Goal: Register for event/course

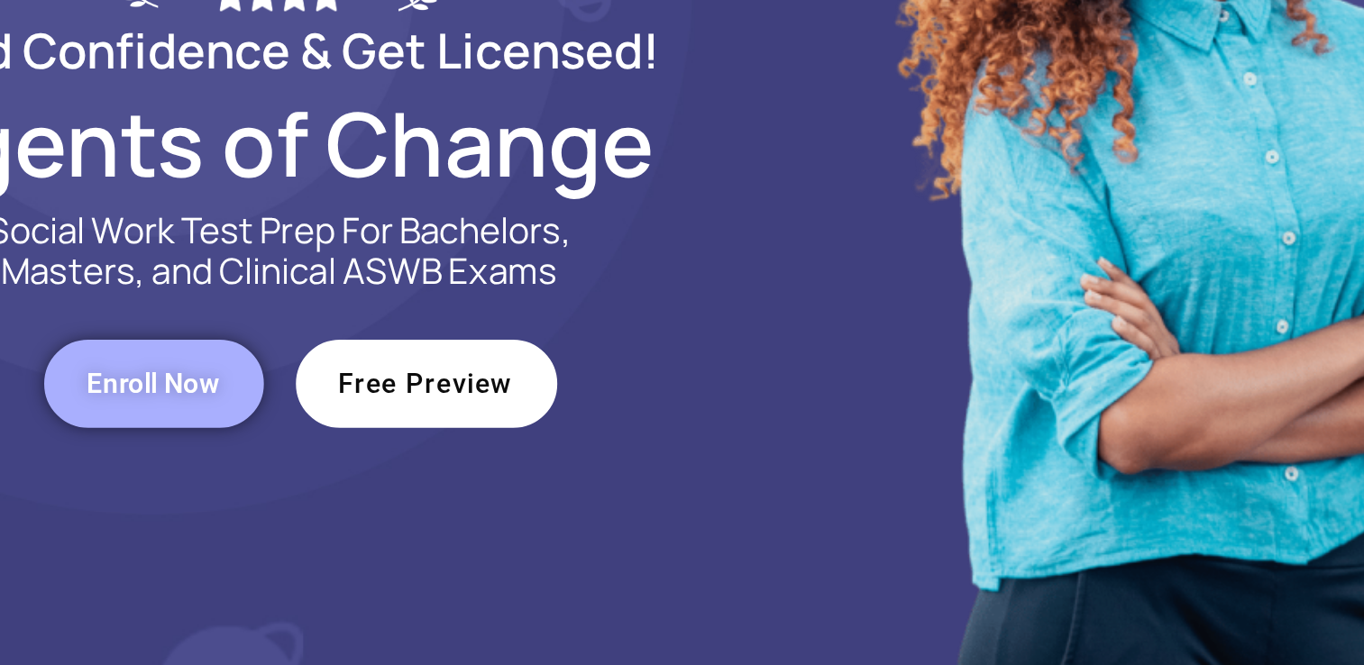
scroll to position [91, 0]
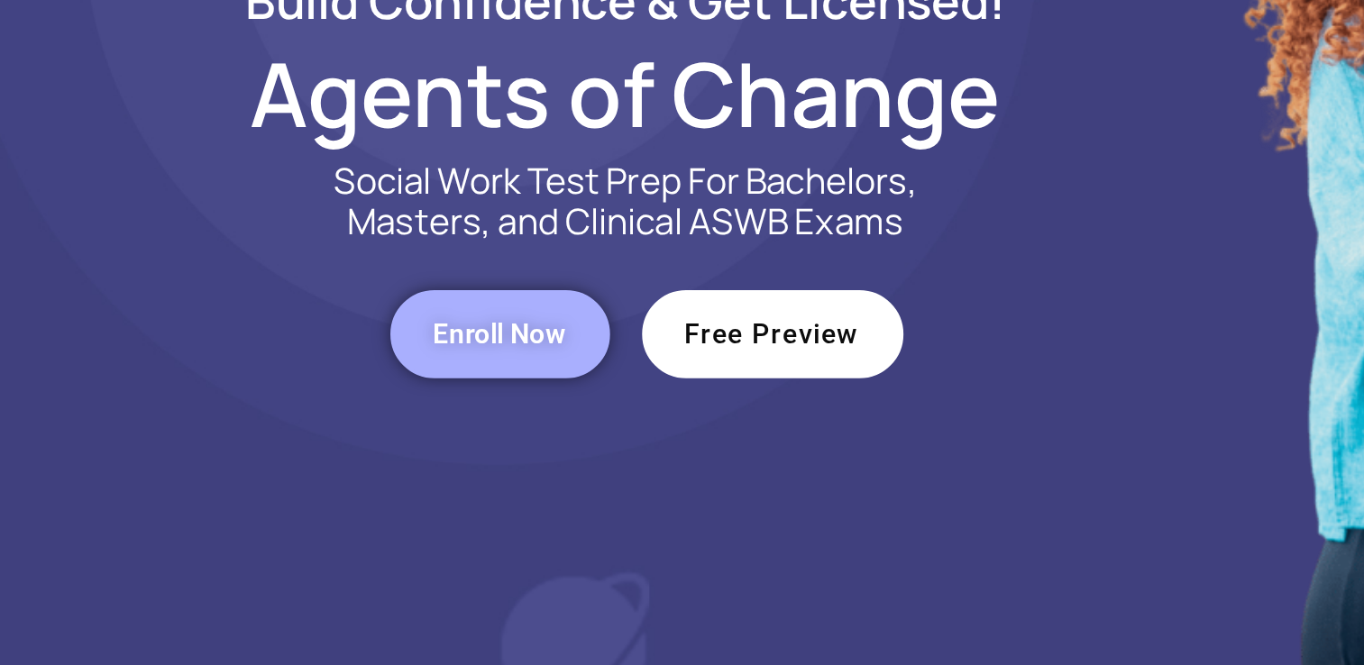
click at [367, 496] on link "Enroll Now" at bounding box center [354, 479] width 123 height 50
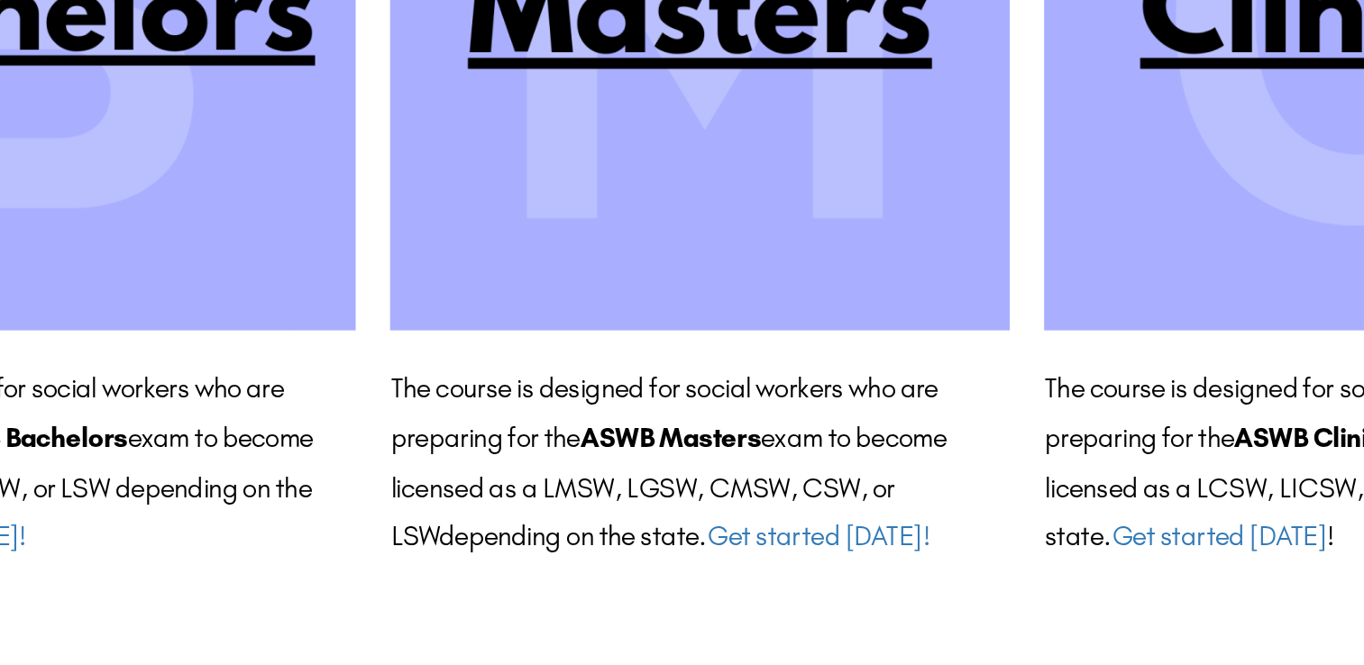
scroll to position [128, 0]
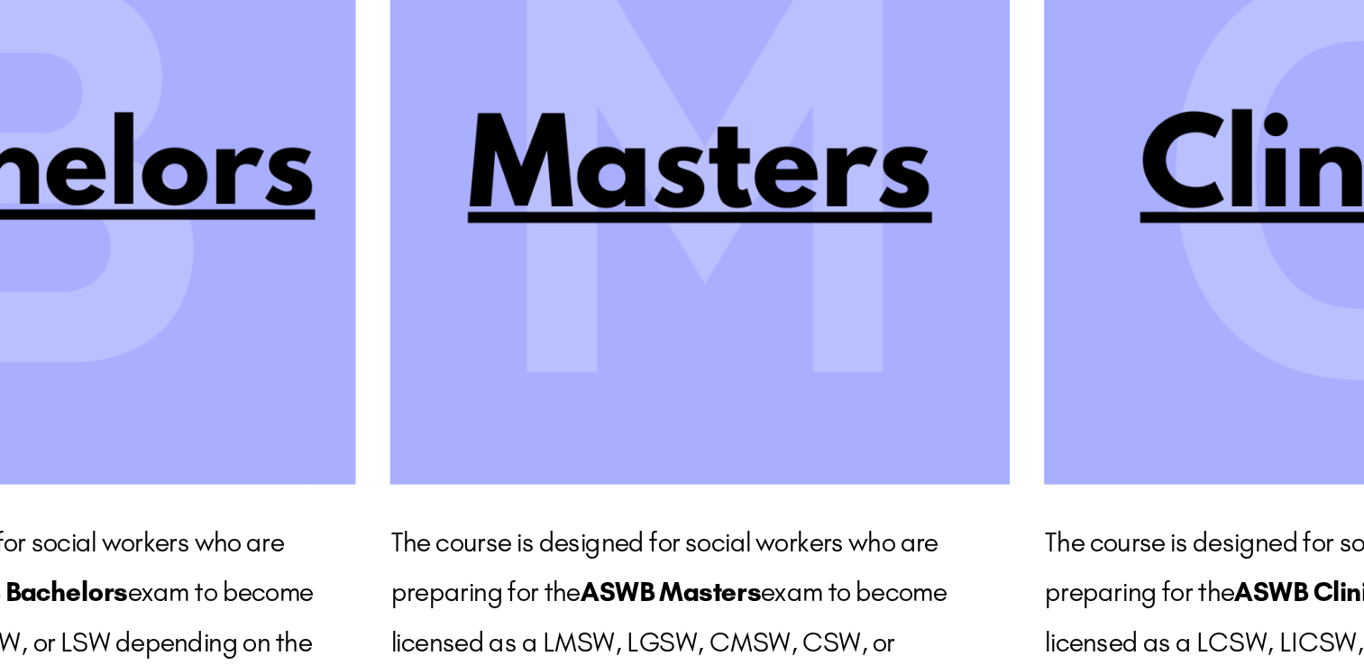
click at [718, 343] on img at bounding box center [681, 329] width 324 height 324
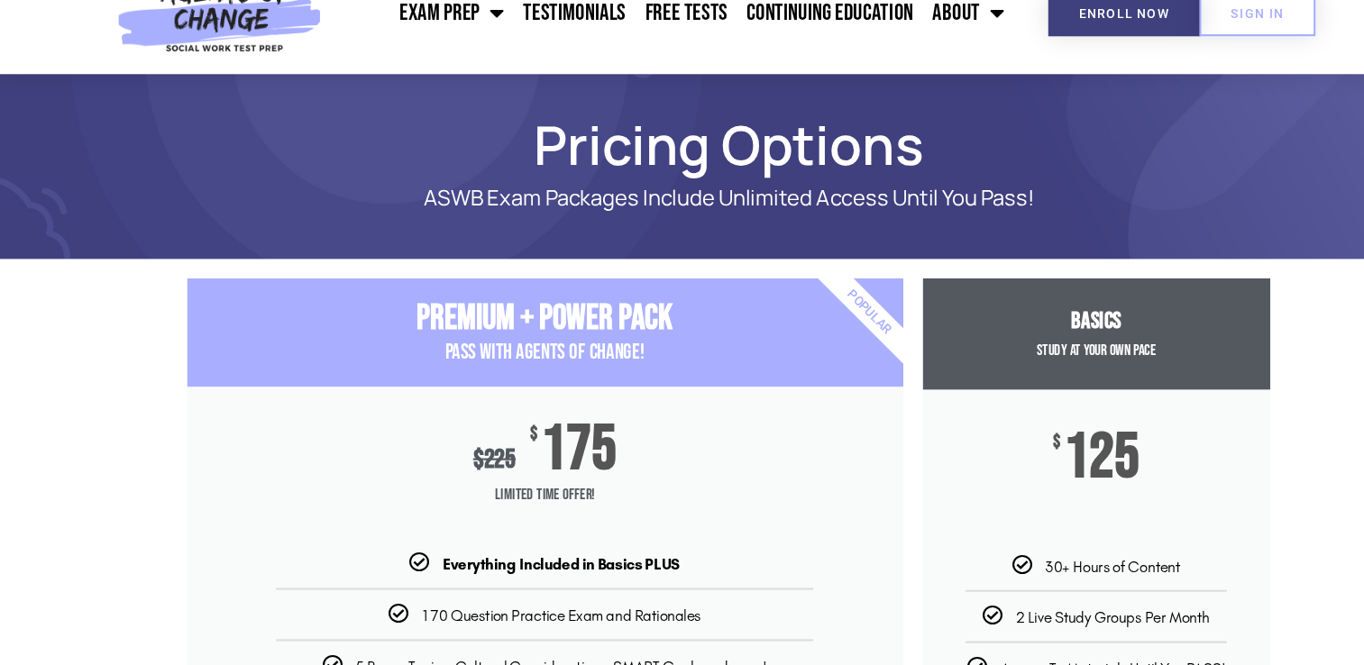
scroll to position [4, 0]
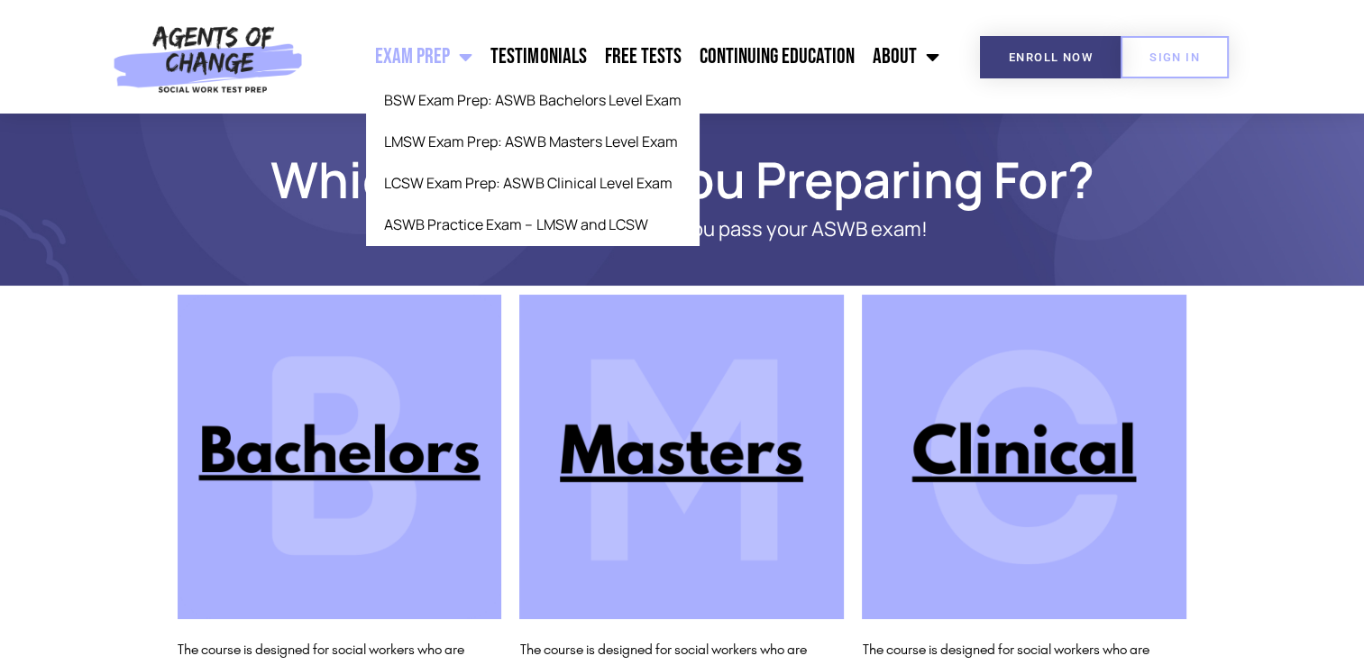
click at [472, 65] on span "Menu" at bounding box center [461, 57] width 23 height 40
